Goal: Task Accomplishment & Management: Use online tool/utility

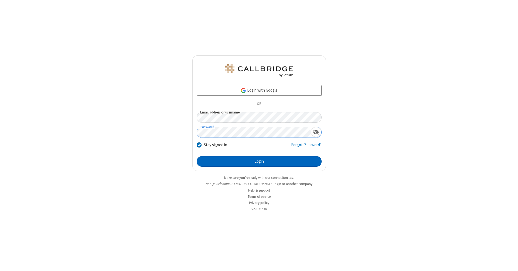
click at [259, 161] on button "Login" at bounding box center [259, 161] width 125 height 11
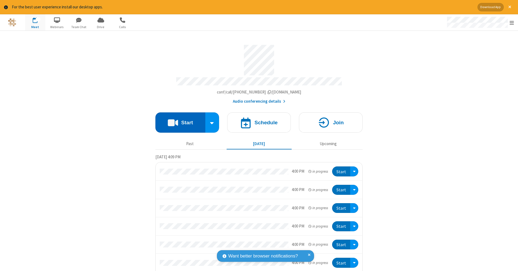
click at [178, 119] on button "Start" at bounding box center [180, 122] width 50 height 20
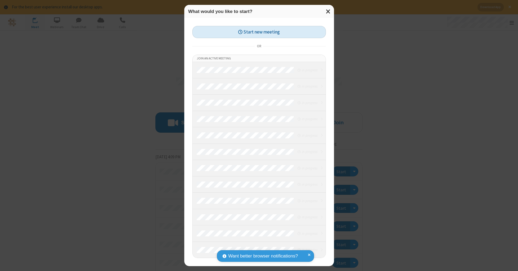
click at [259, 32] on button "Start new meeting" at bounding box center [259, 32] width 134 height 12
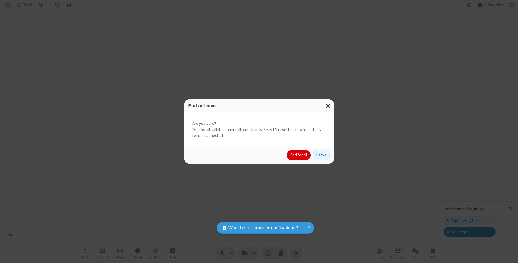
click at [299, 155] on button "End for all" at bounding box center [299, 155] width 24 height 11
